Goal: Information Seeking & Learning: Learn about a topic

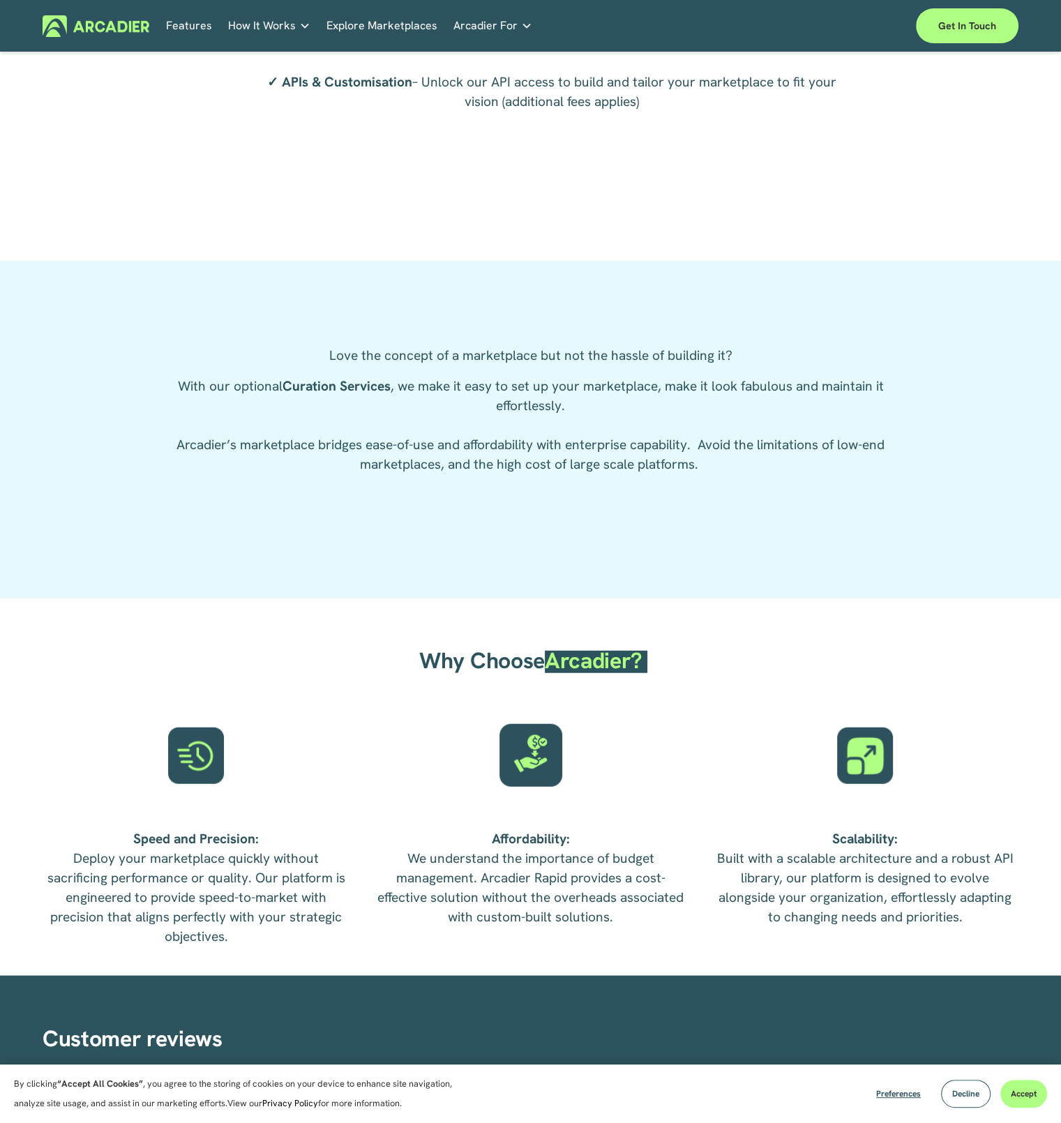
scroll to position [2857, 0]
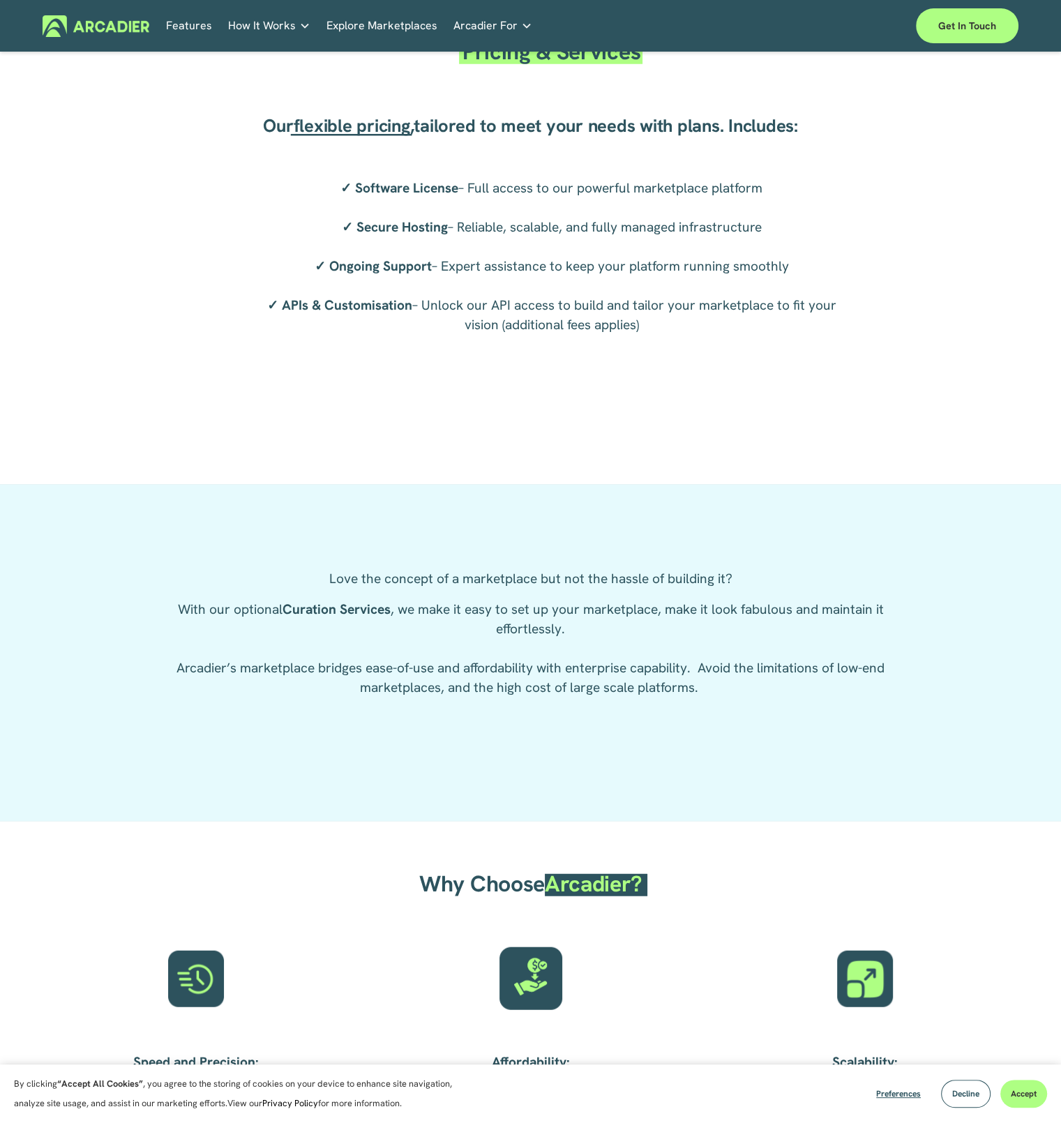
click at [177, 142] on div "Pricing & Services Our flexible pricing , tailored to meet your needs with plan…" at bounding box center [530, 230] width 1061 height 441
click at [0, 0] on link "Automotive Associations We power automotive association member services seamles…" at bounding box center [0, 0] width 0 height 0
click at [0, 0] on link "Real Estate Whether you sell or rent out real estate, our marketplace tech seam…" at bounding box center [0, 0] width 0 height 0
click at [0, 0] on link "Auto Parts We streamline and improve operations through our Auto Parts market p…" at bounding box center [0, 0] width 0 height 0
click at [337, 29] on link "Explore Marketplaces" at bounding box center [381, 26] width 111 height 22
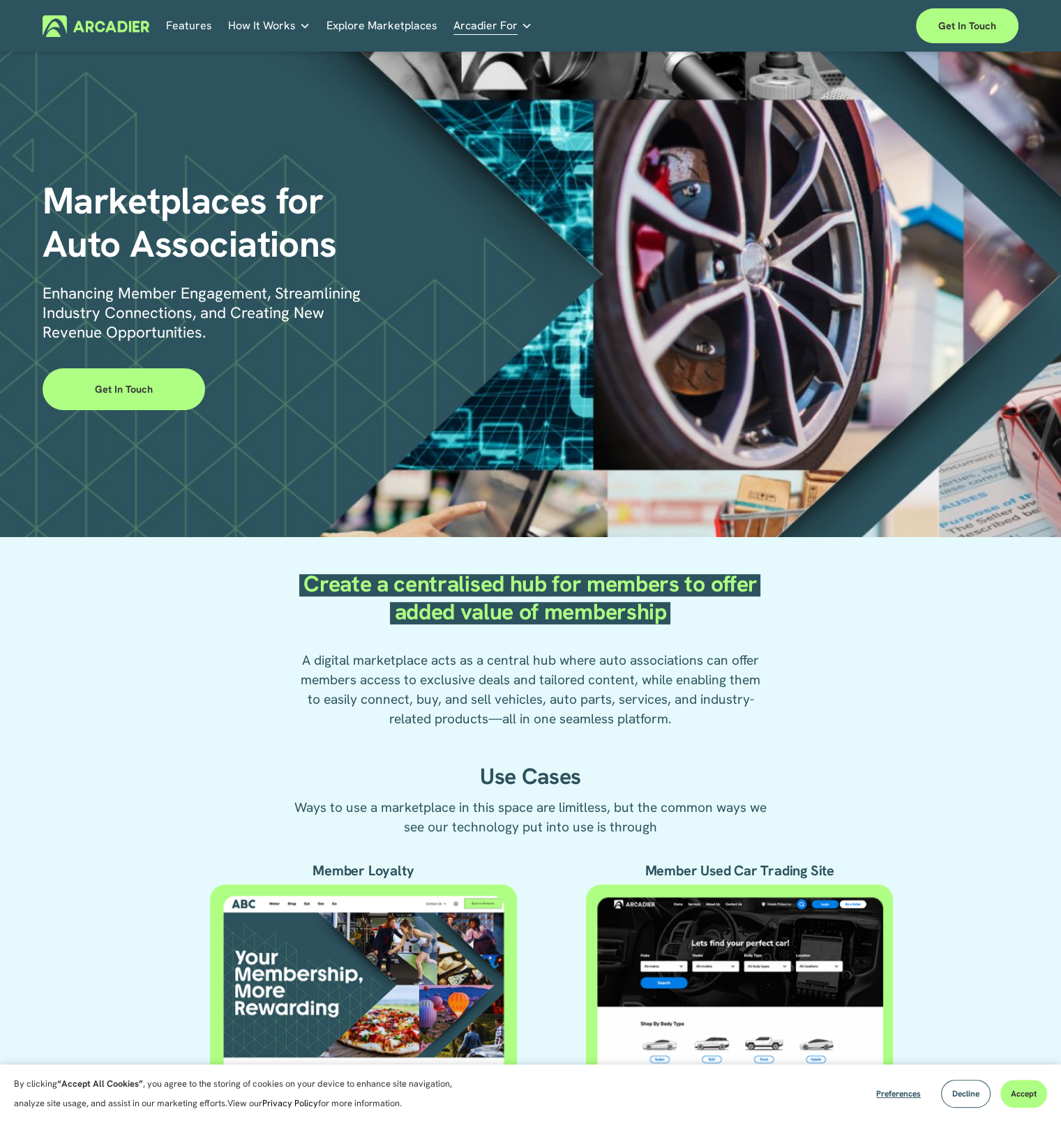
click at [860, 702] on div "Create a centralised hub for members to offer added value of membership A digit…" at bounding box center [530, 882] width 1061 height 672
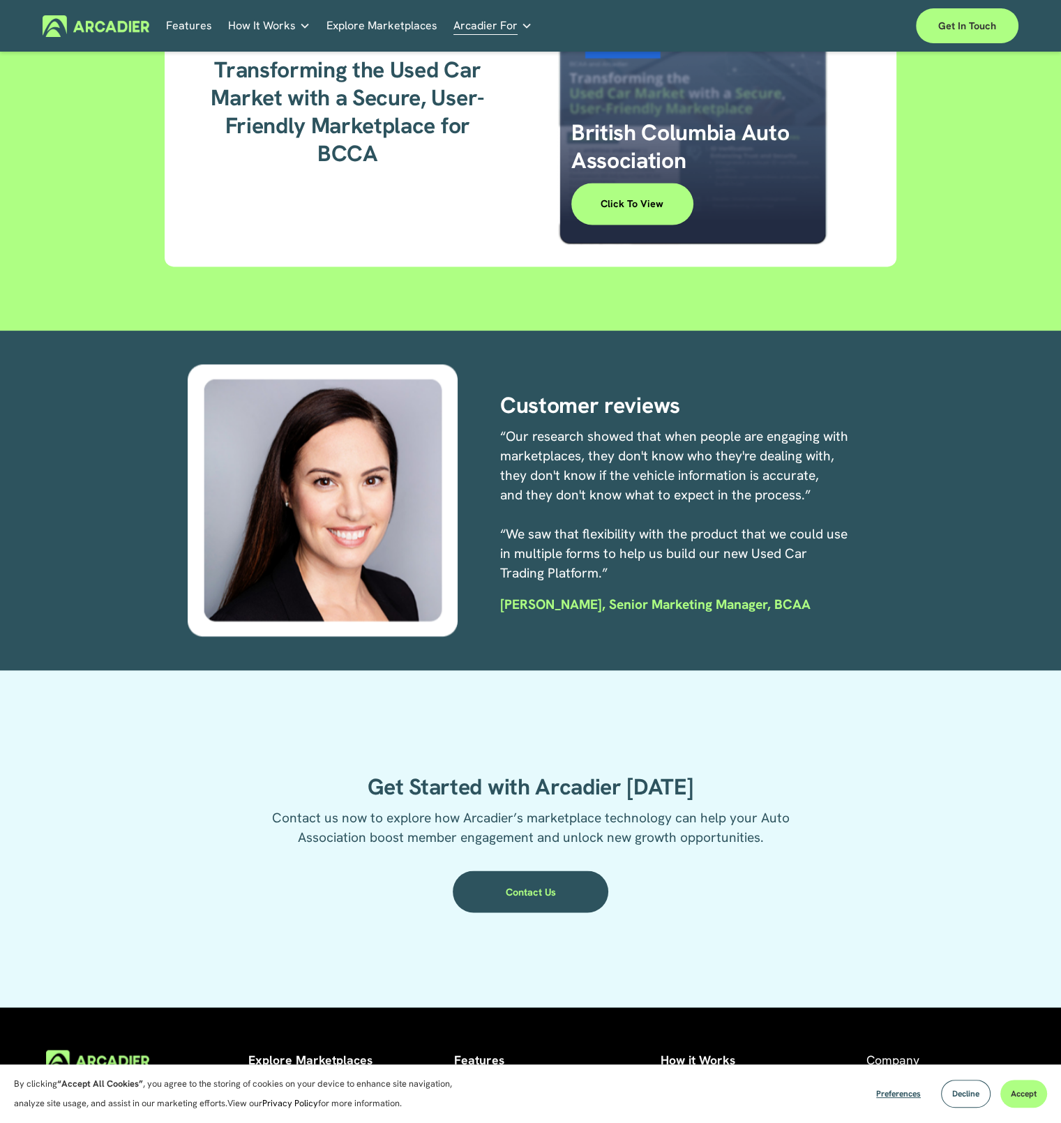
scroll to position [2151, 0]
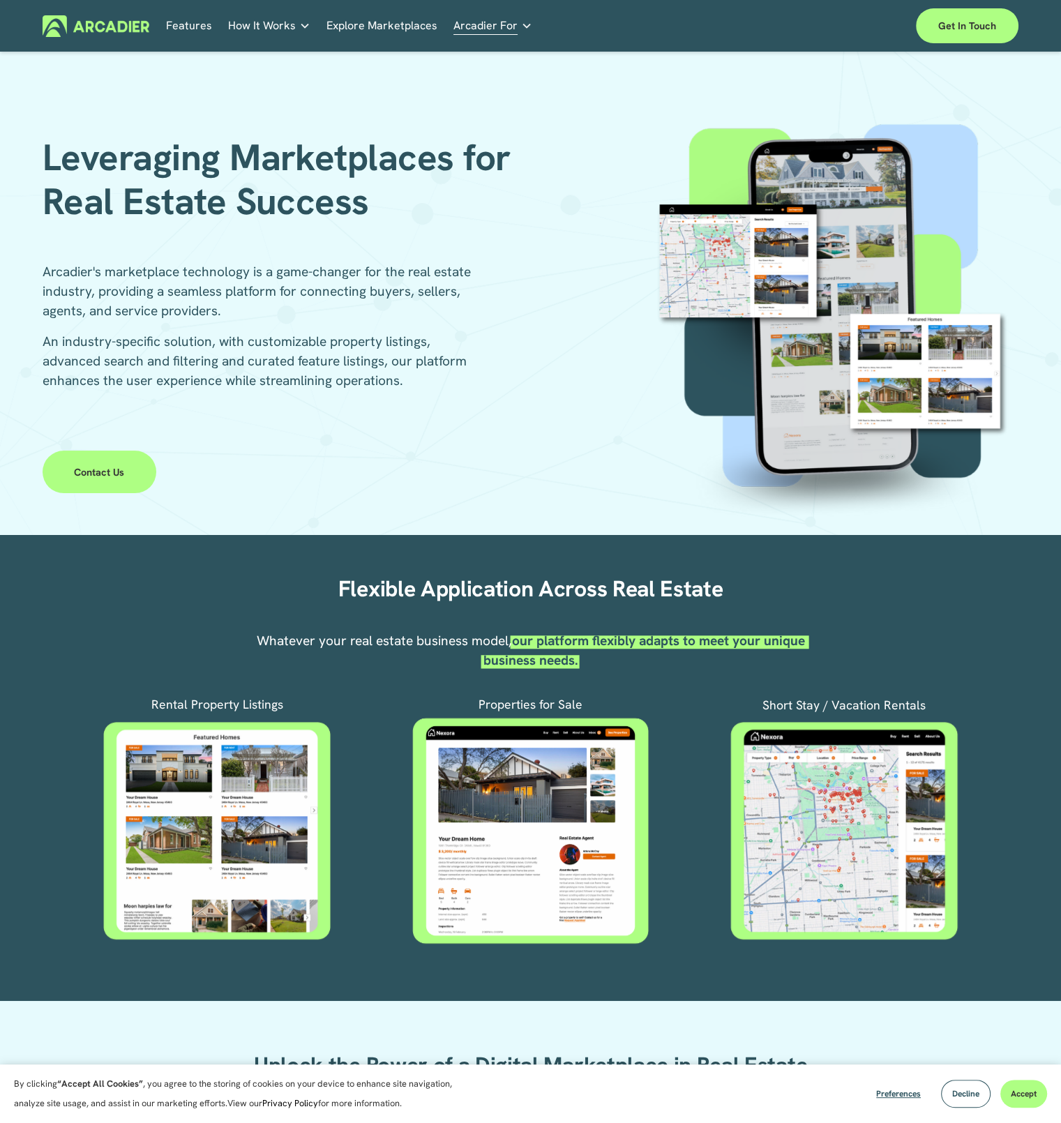
click at [478, 357] on p "An industry-specific solution, with customizable property listings, advanced se…" at bounding box center [264, 361] width 442 height 59
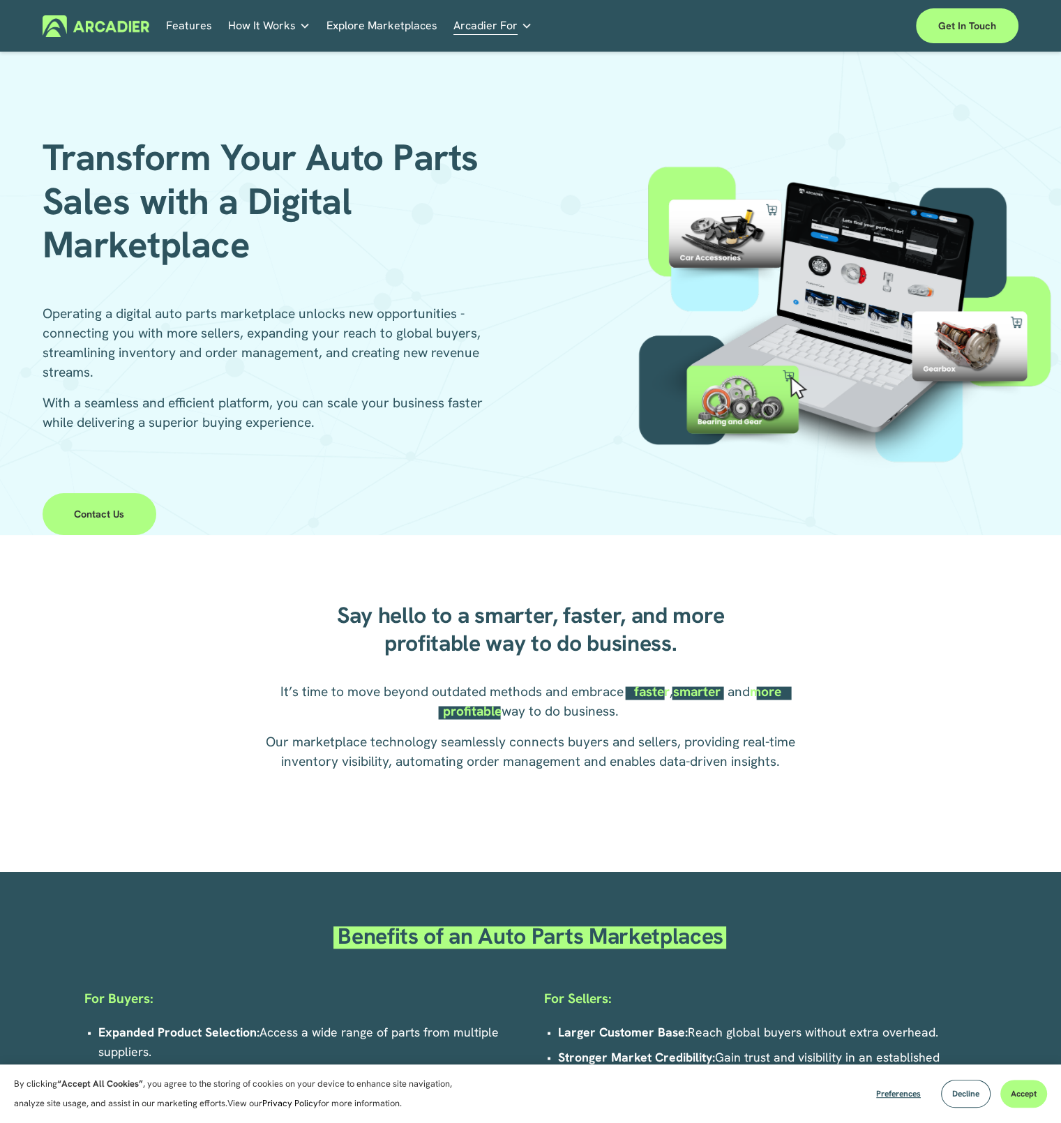
click at [201, 866] on div at bounding box center [530, 703] width 1061 height 337
